Goal: Find specific fact: Locate a discrete piece of known information

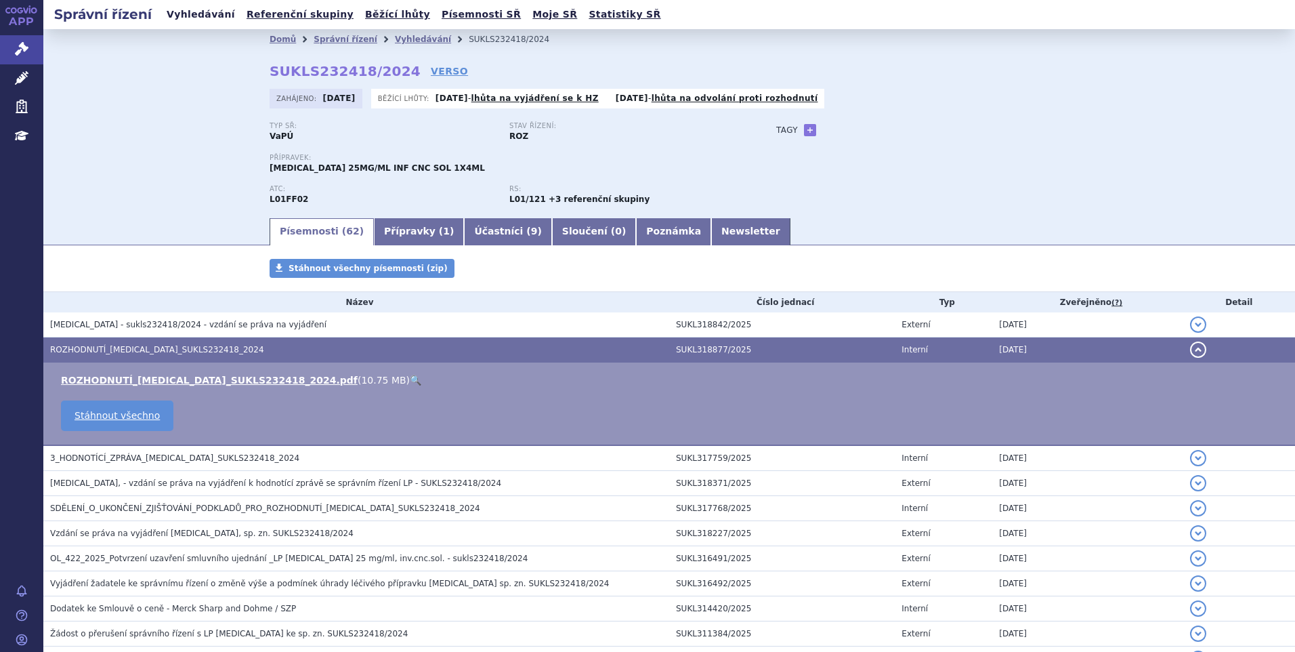
click at [192, 15] on link "Vyhledávání" at bounding box center [201, 14] width 77 height 18
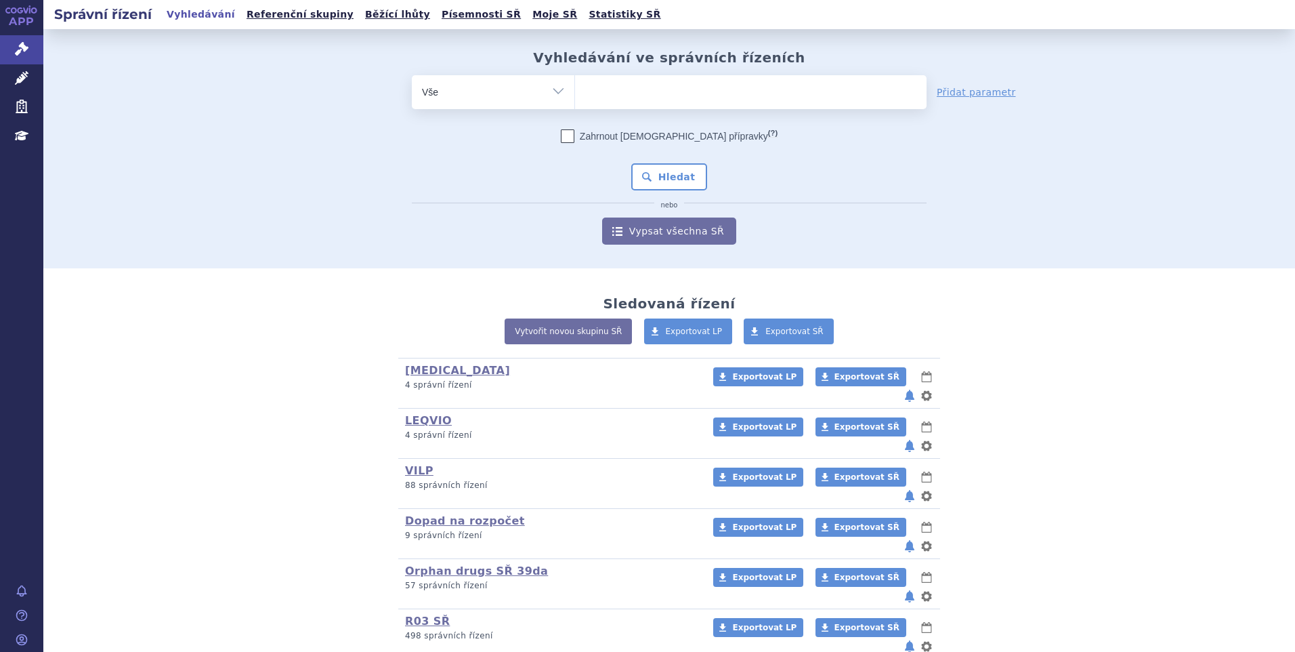
click at [605, 102] on ul at bounding box center [751, 89] width 352 height 28
click at [575, 102] on select at bounding box center [574, 92] width 1 height 34
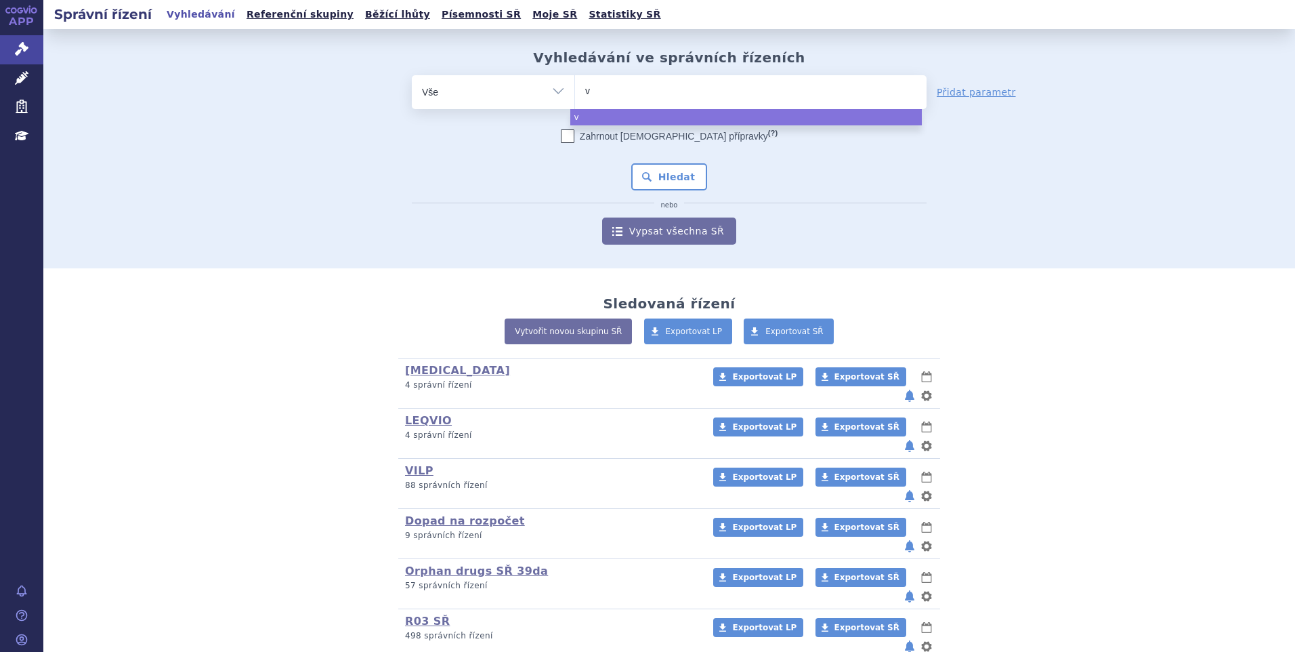
type input "ve"
type input "vencl"
type input "vencly"
type input "venclyx"
type input "venclyxto"
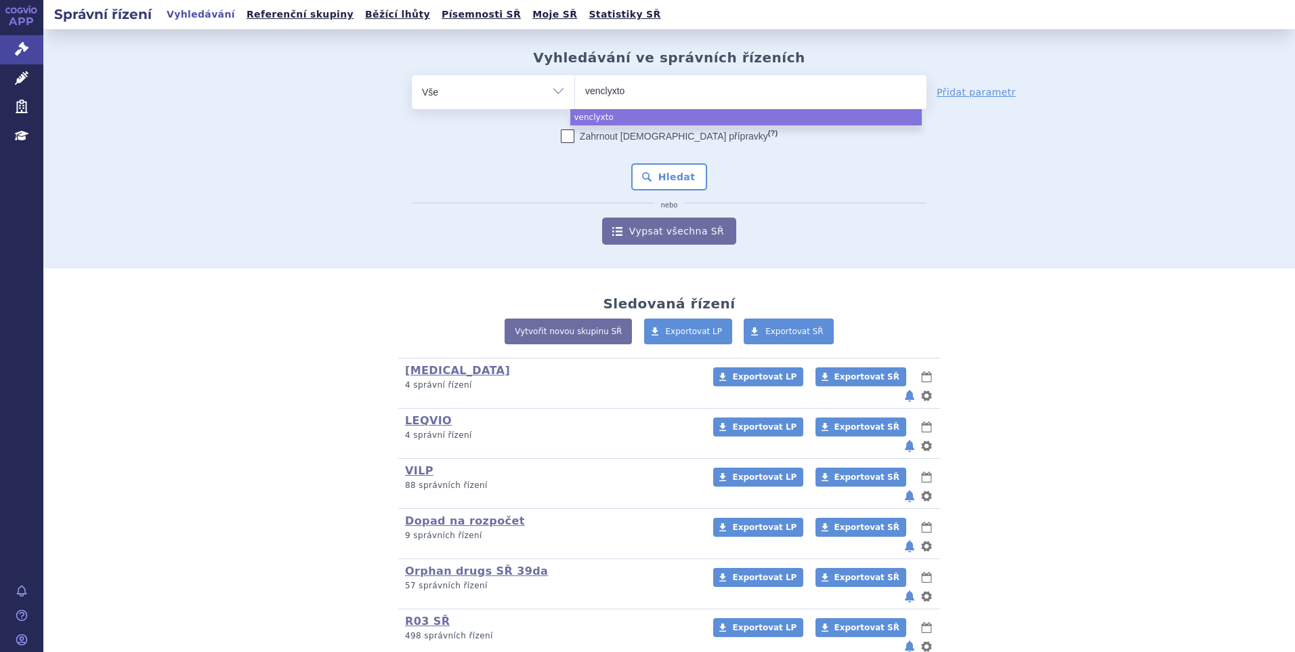
select select "venclyxto"
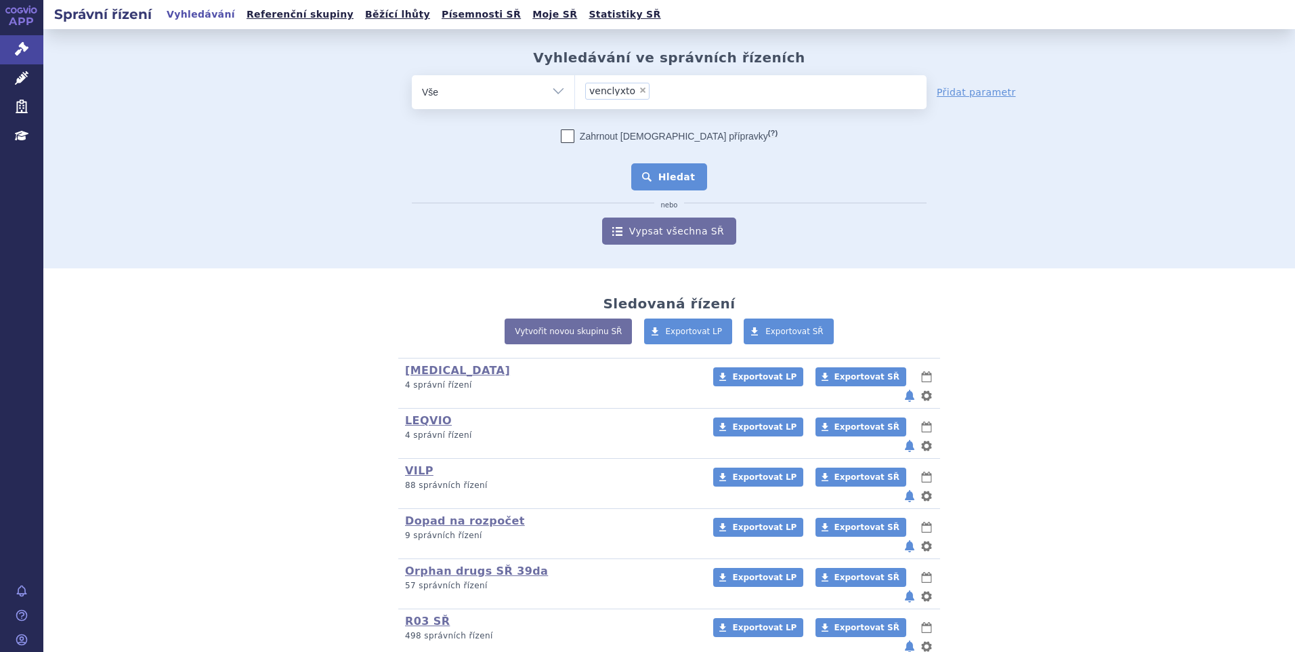
click at [650, 173] on button "Hledat" at bounding box center [669, 176] width 77 height 27
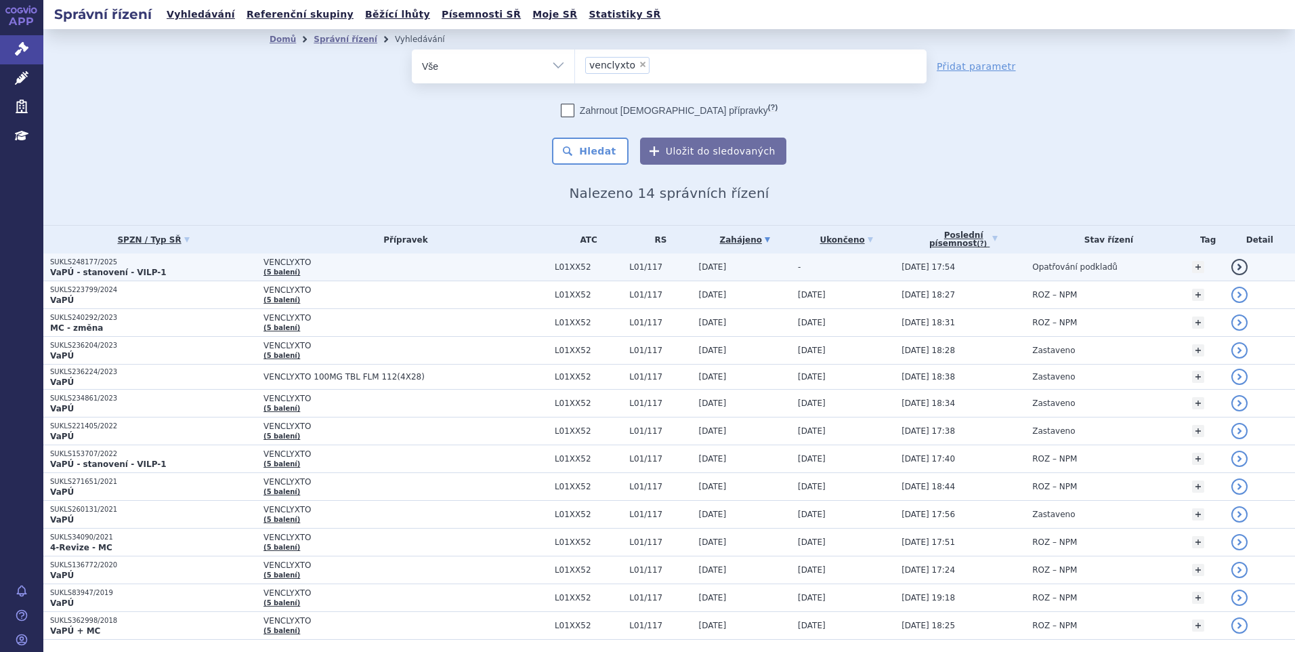
click at [391, 258] on span "VENCLYXTO" at bounding box center [406, 261] width 285 height 9
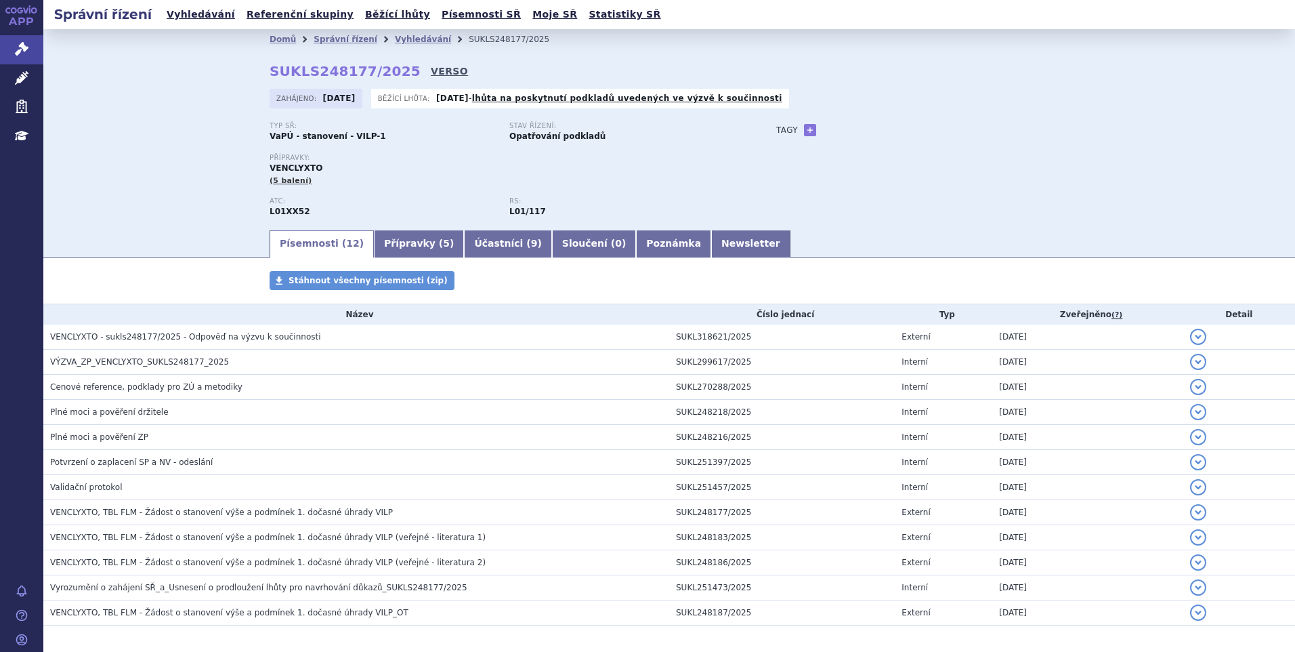
click at [431, 75] on link "VERSO" at bounding box center [449, 71] width 37 height 14
drag, startPoint x: 264, startPoint y: 70, endPoint x: 388, endPoint y: 68, distance: 124.0
click at [388, 68] on strong "SUKLS248177/2025" at bounding box center [345, 71] width 151 height 16
copy strong "SUKLS248177/2025"
